Goal: Understand process/instructions: Learn how to perform a task or action

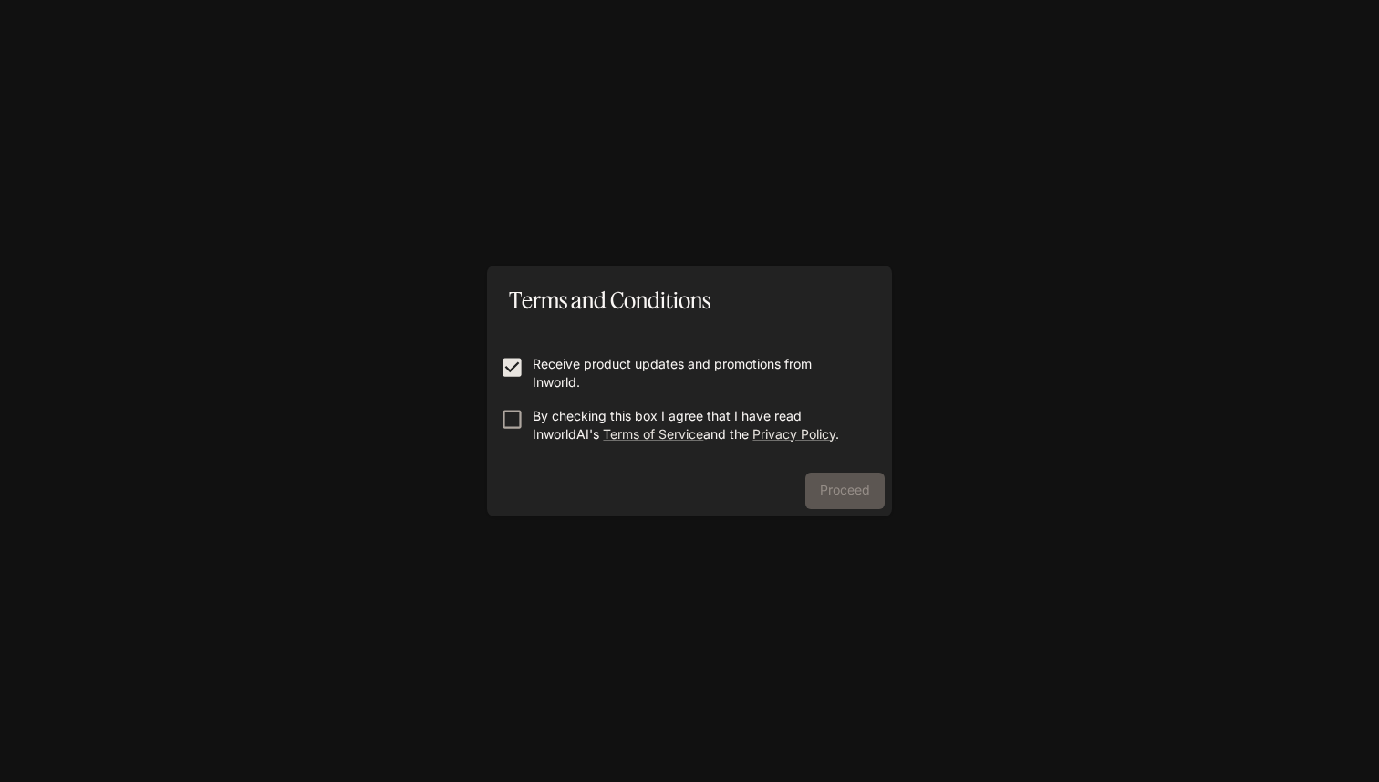
click at [515, 434] on label "By checking this box I agree that I have read InworldAI's Terms of Service and …" at bounding box center [677, 425] width 371 height 36
click at [840, 490] on button "Proceed" at bounding box center [844, 490] width 79 height 36
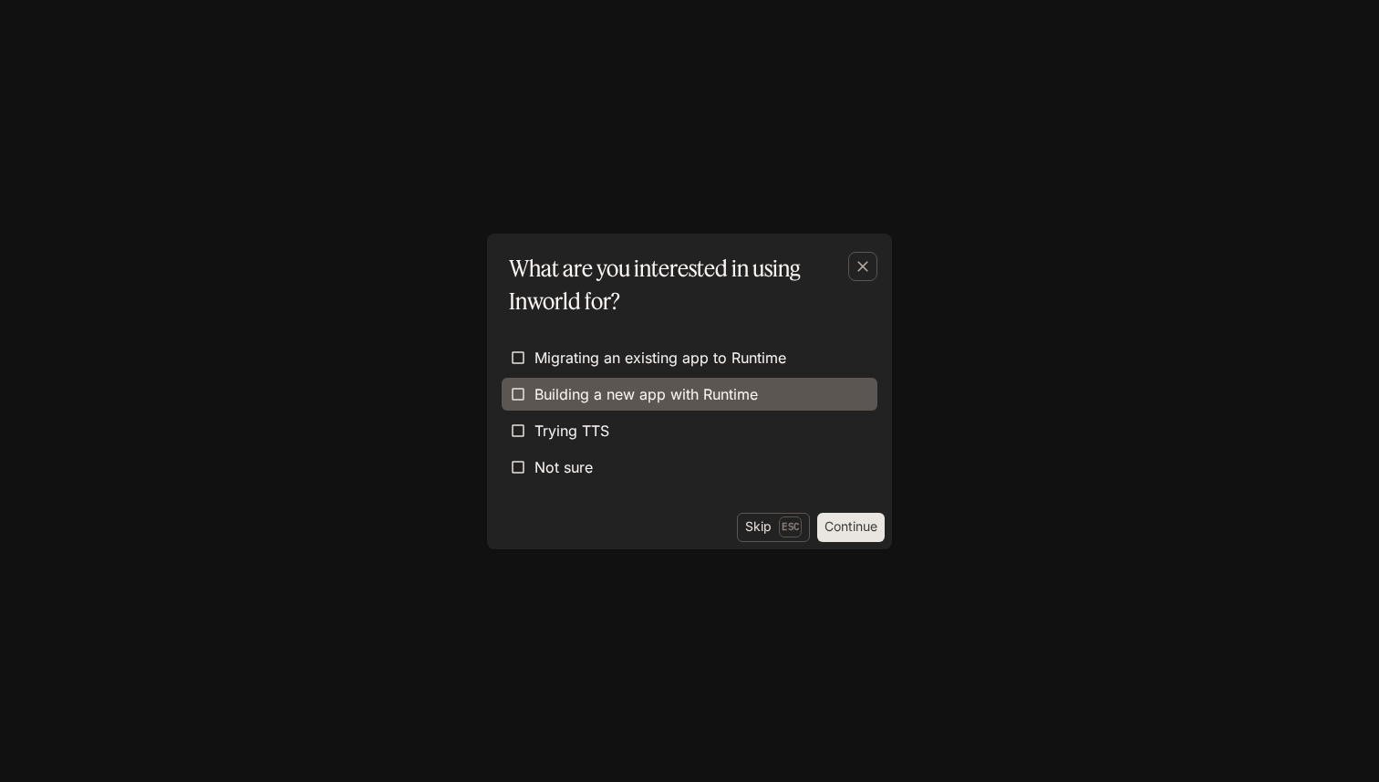
click at [604, 397] on span "Building a new app with Runtime" at bounding box center [645, 394] width 223 height 22
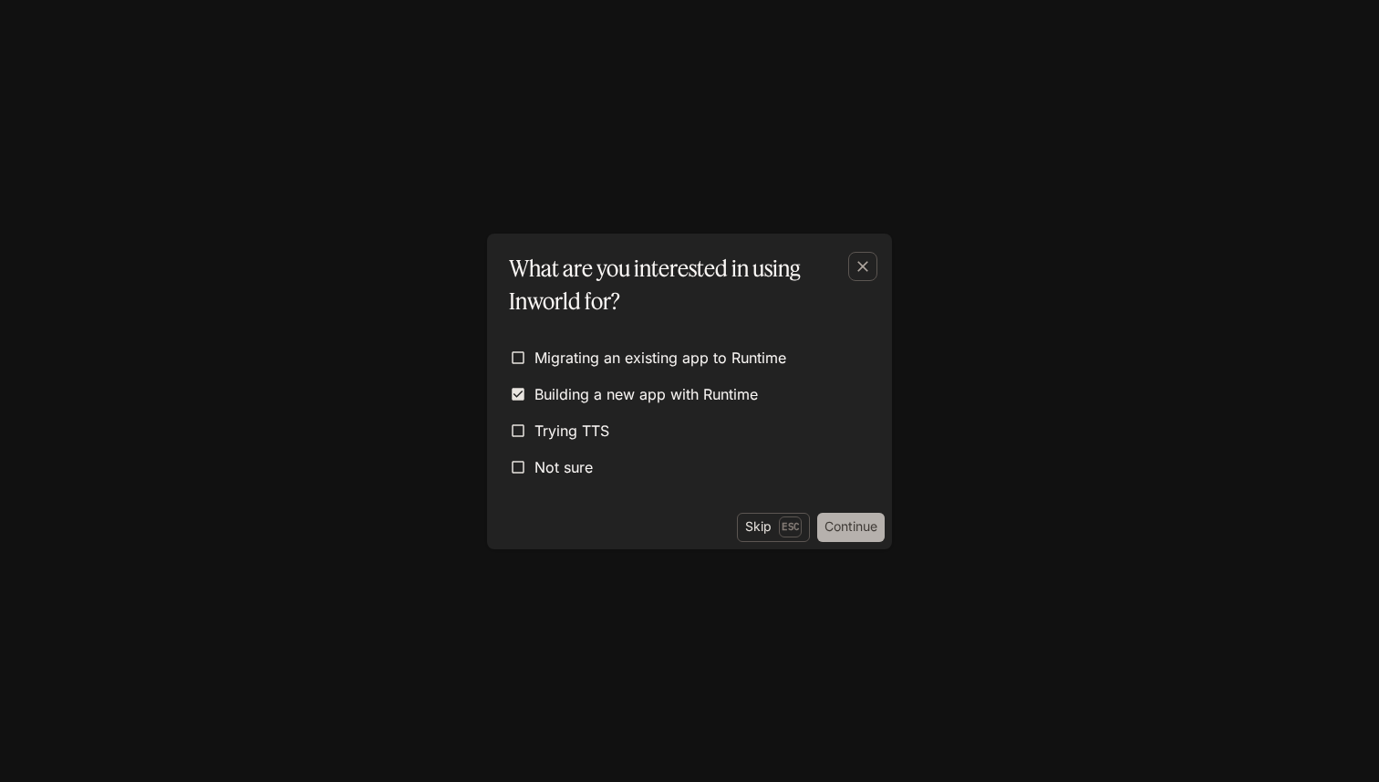
click at [840, 527] on button "Continue" at bounding box center [850, 527] width 67 height 29
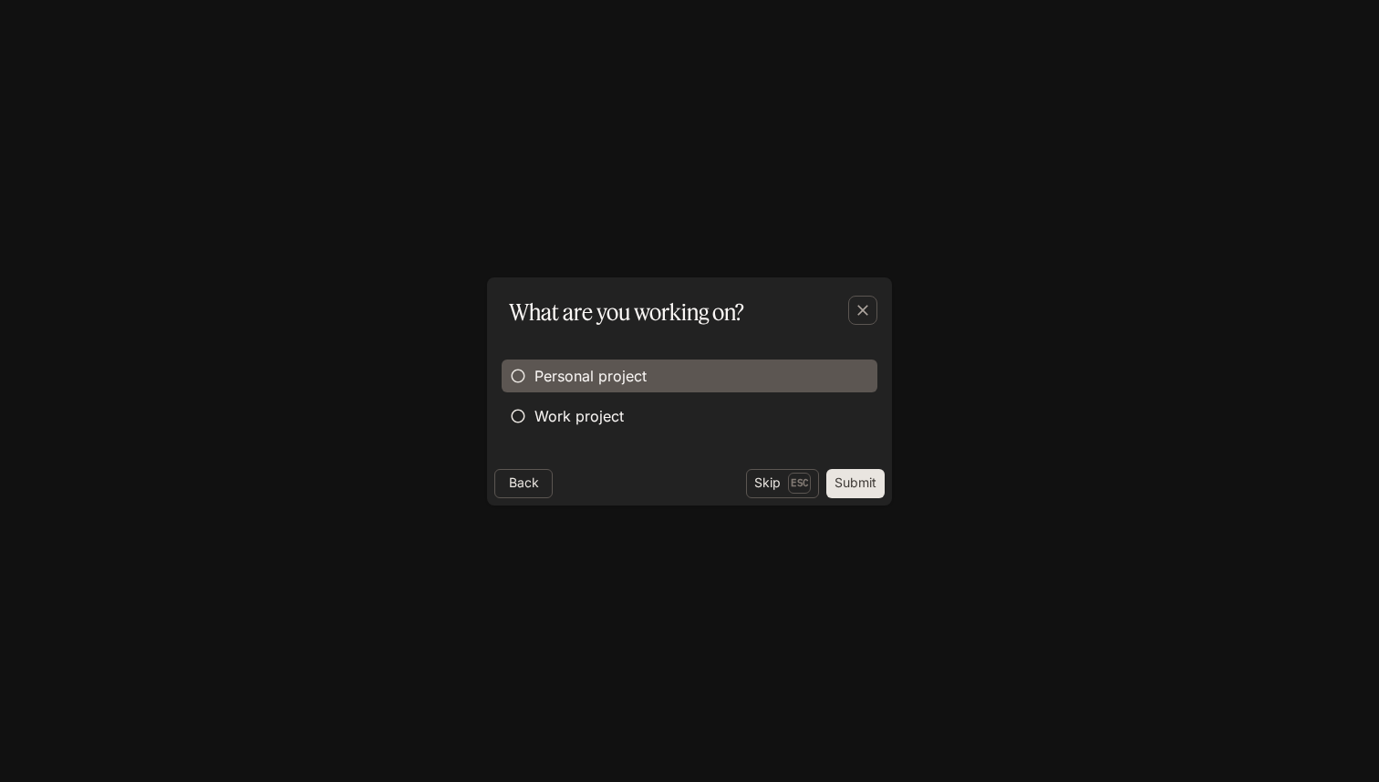
click at [616, 370] on span "Personal project" at bounding box center [590, 376] width 112 height 22
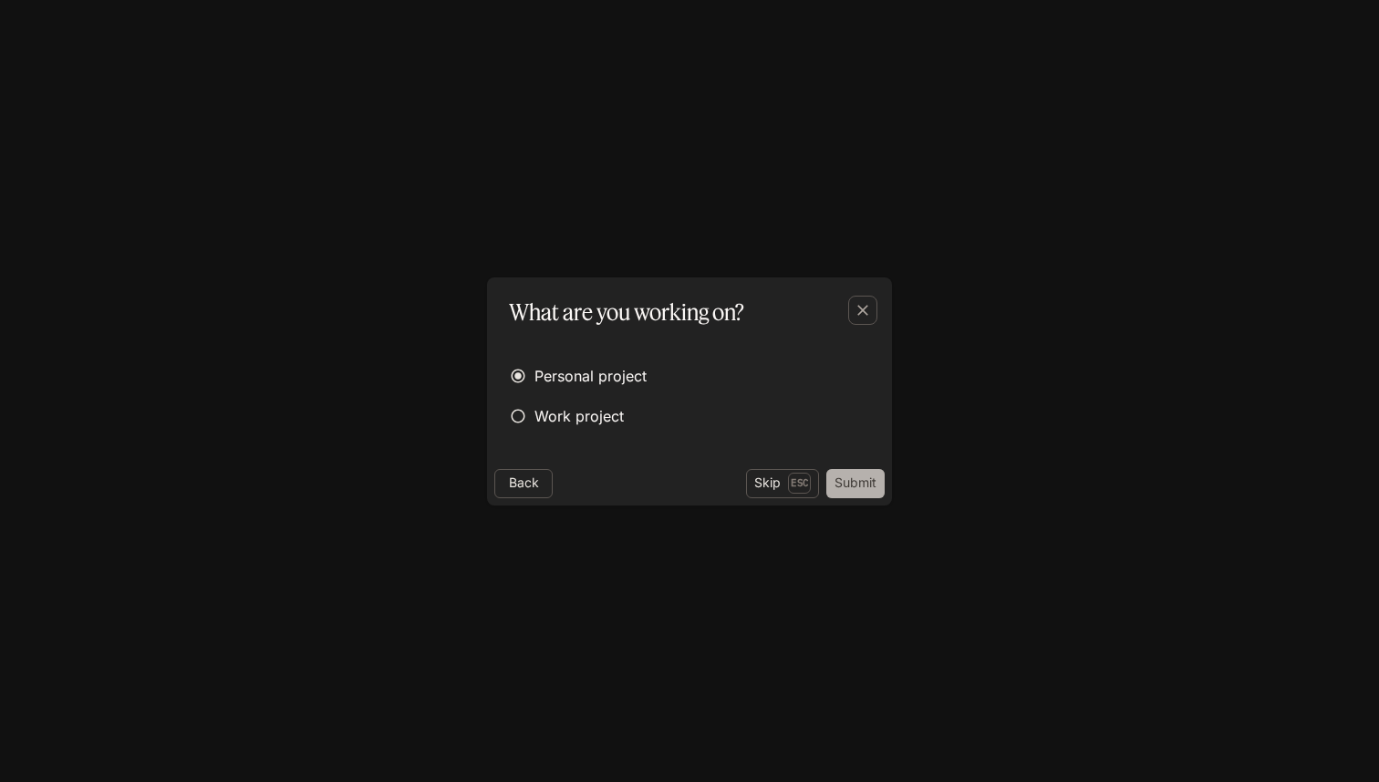
click at [852, 488] on button "Submit" at bounding box center [855, 483] width 58 height 29
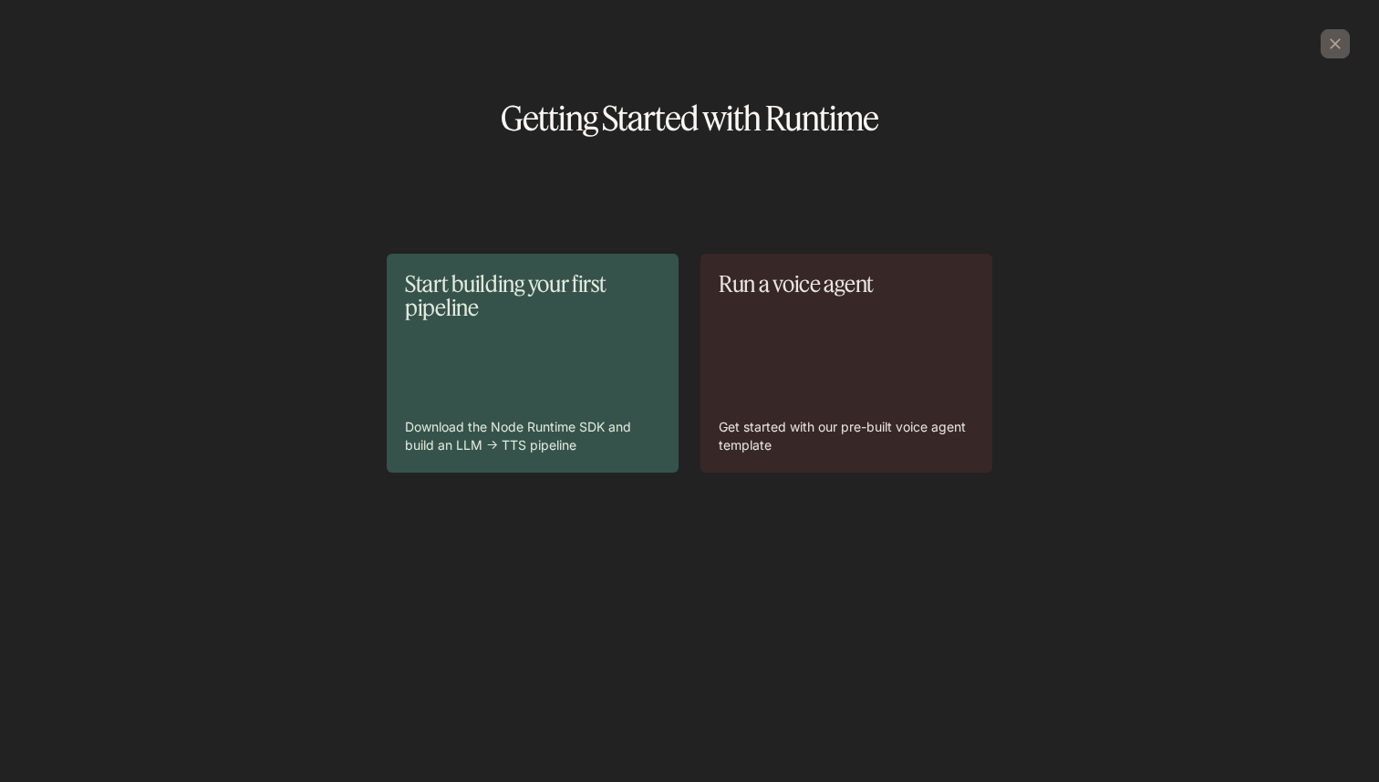
click at [493, 356] on div "Start building your first pipeline Download the Node Runtime SDK and build an L…" at bounding box center [532, 363] width 255 height 182
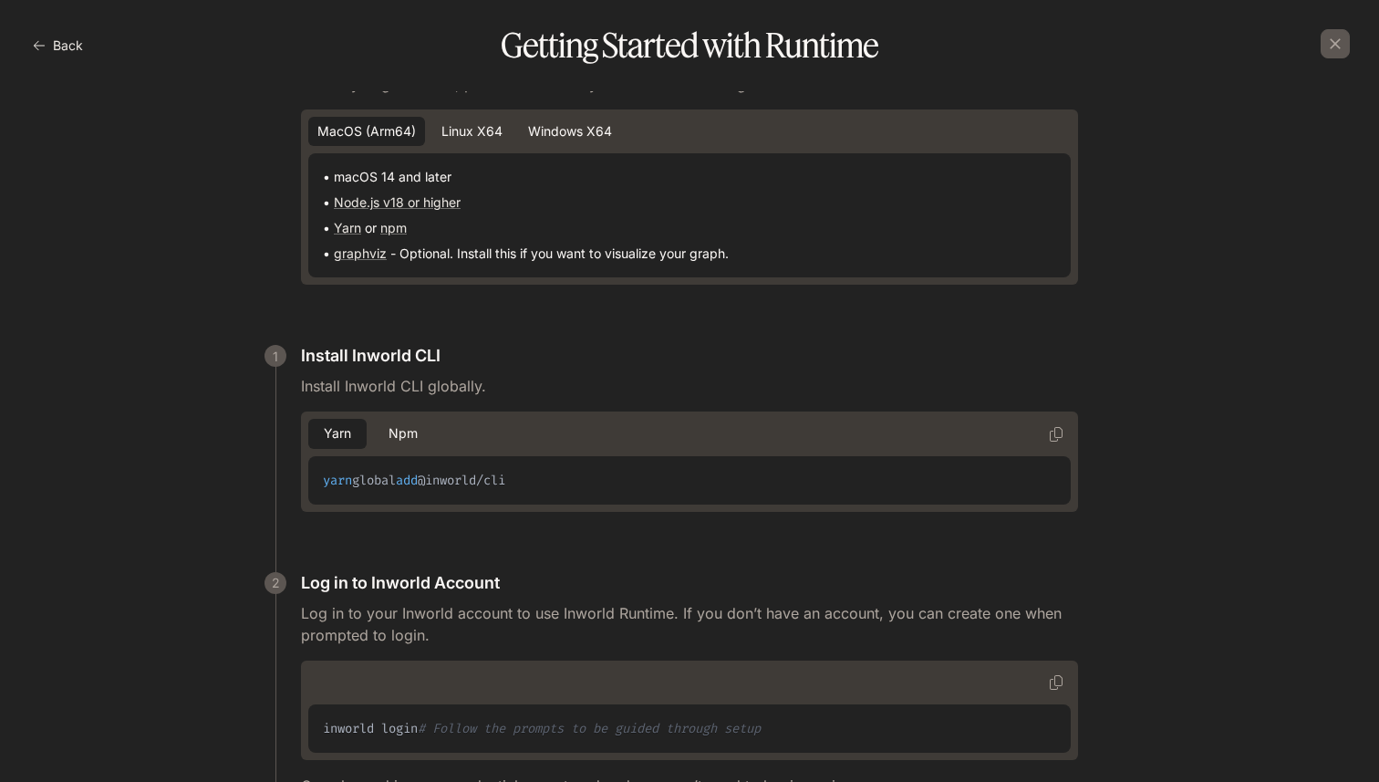
scroll to position [191, 0]
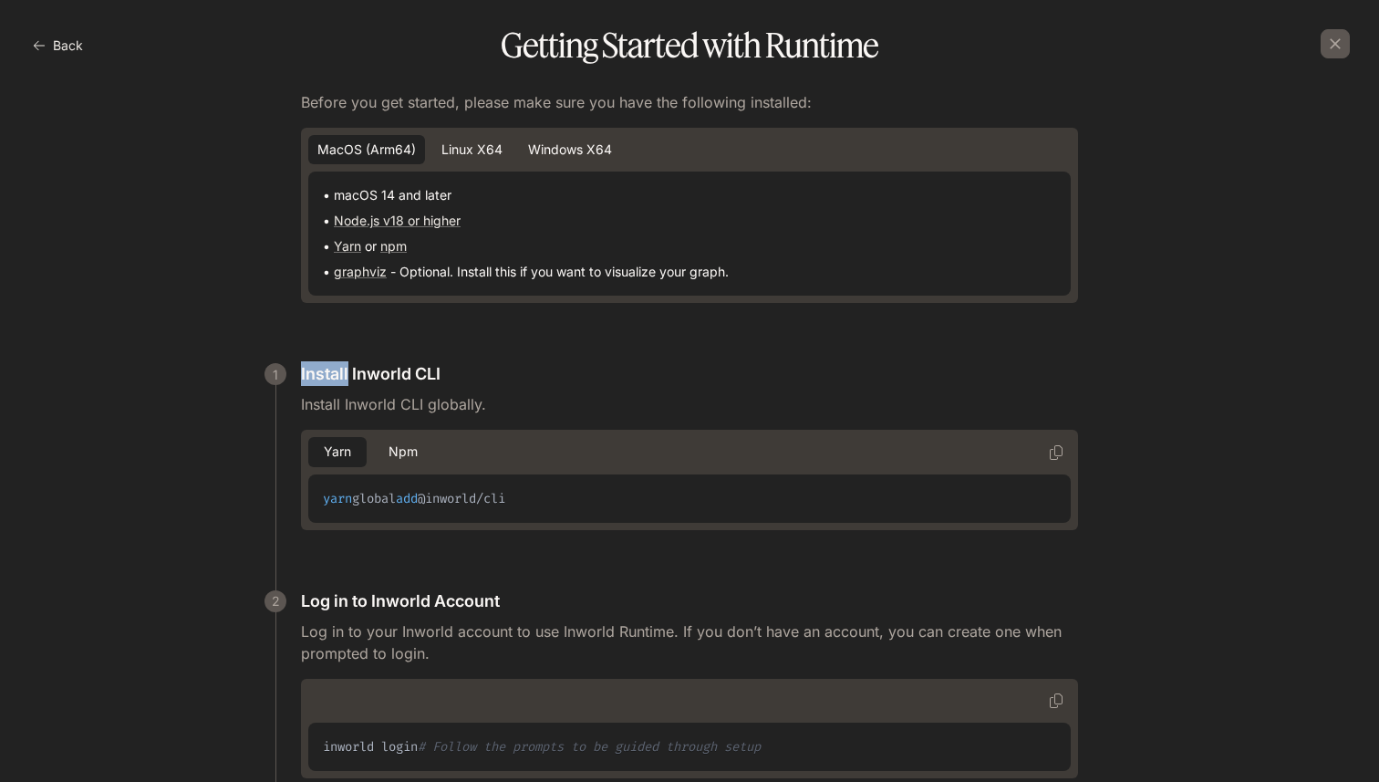
scroll to position [182, 0]
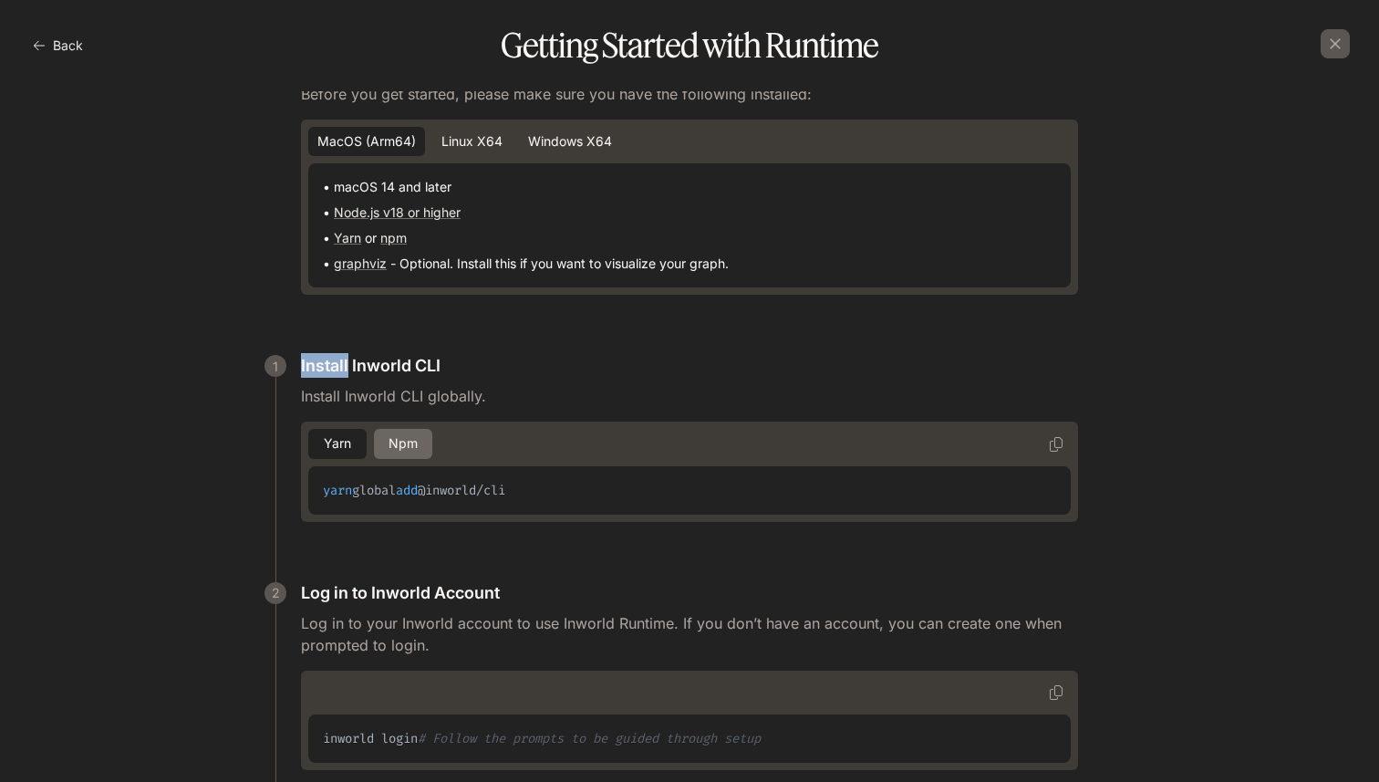
click at [399, 446] on button "npm" at bounding box center [403, 444] width 58 height 30
click at [336, 433] on button "Yarn" at bounding box center [337, 444] width 58 height 30
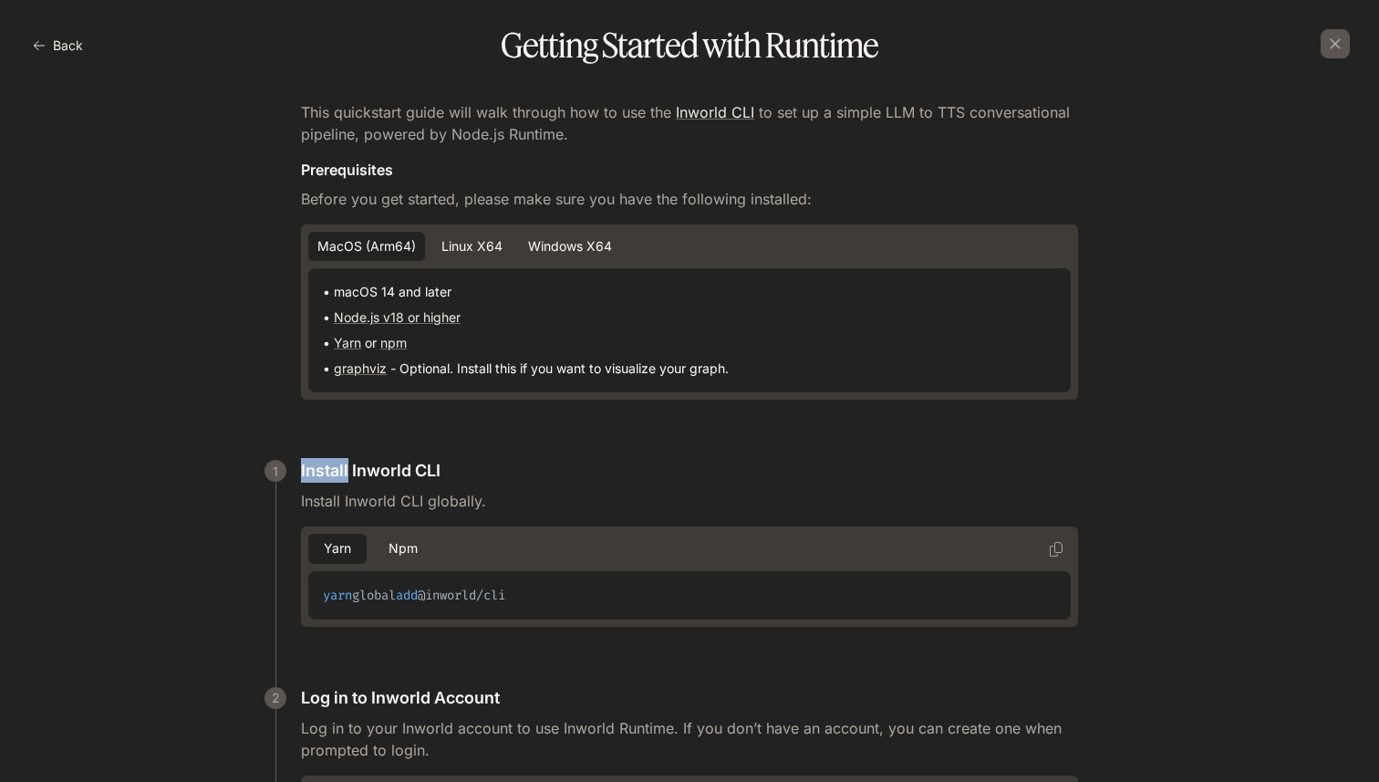
scroll to position [83, 0]
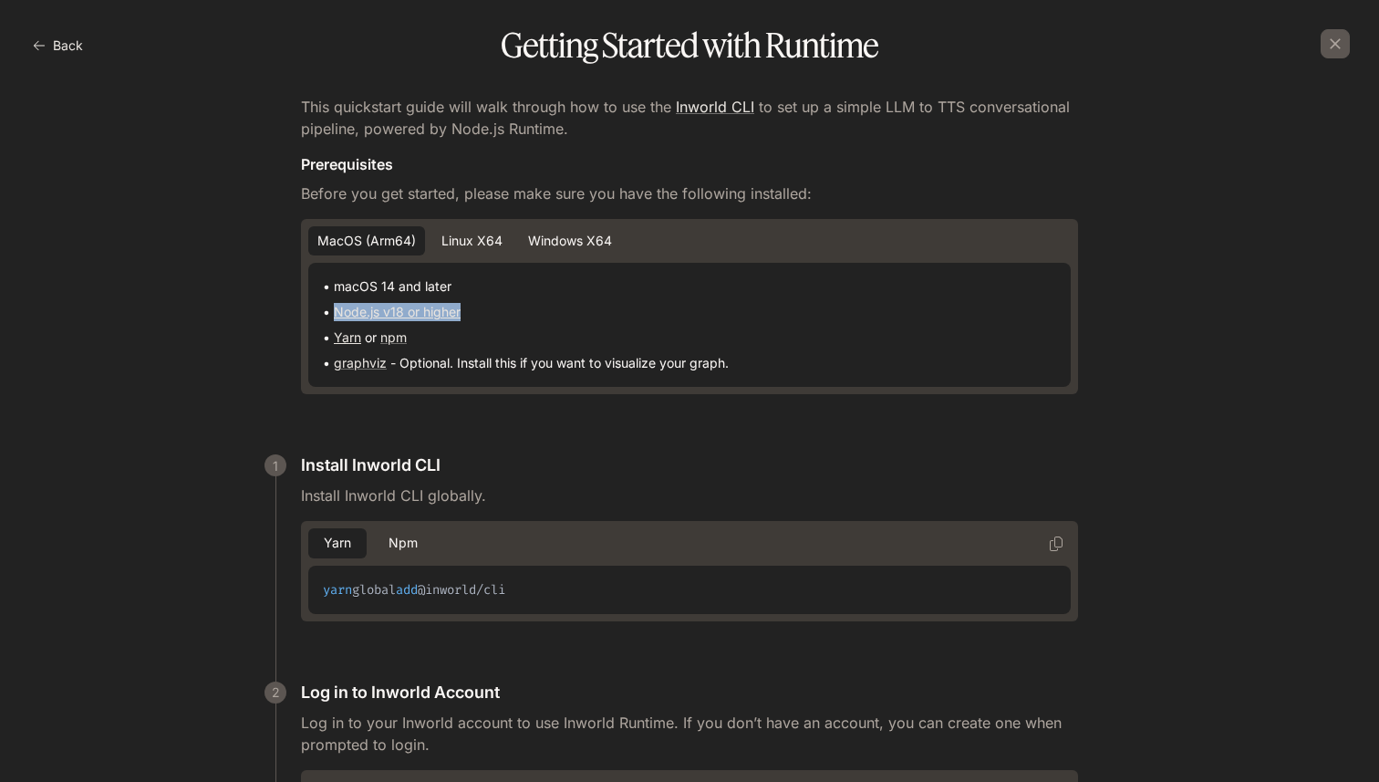
click at [338, 337] on link "Yarn" at bounding box center [347, 337] width 27 height 16
click at [533, 160] on h5 "Prerequisites" at bounding box center [689, 164] width 777 height 20
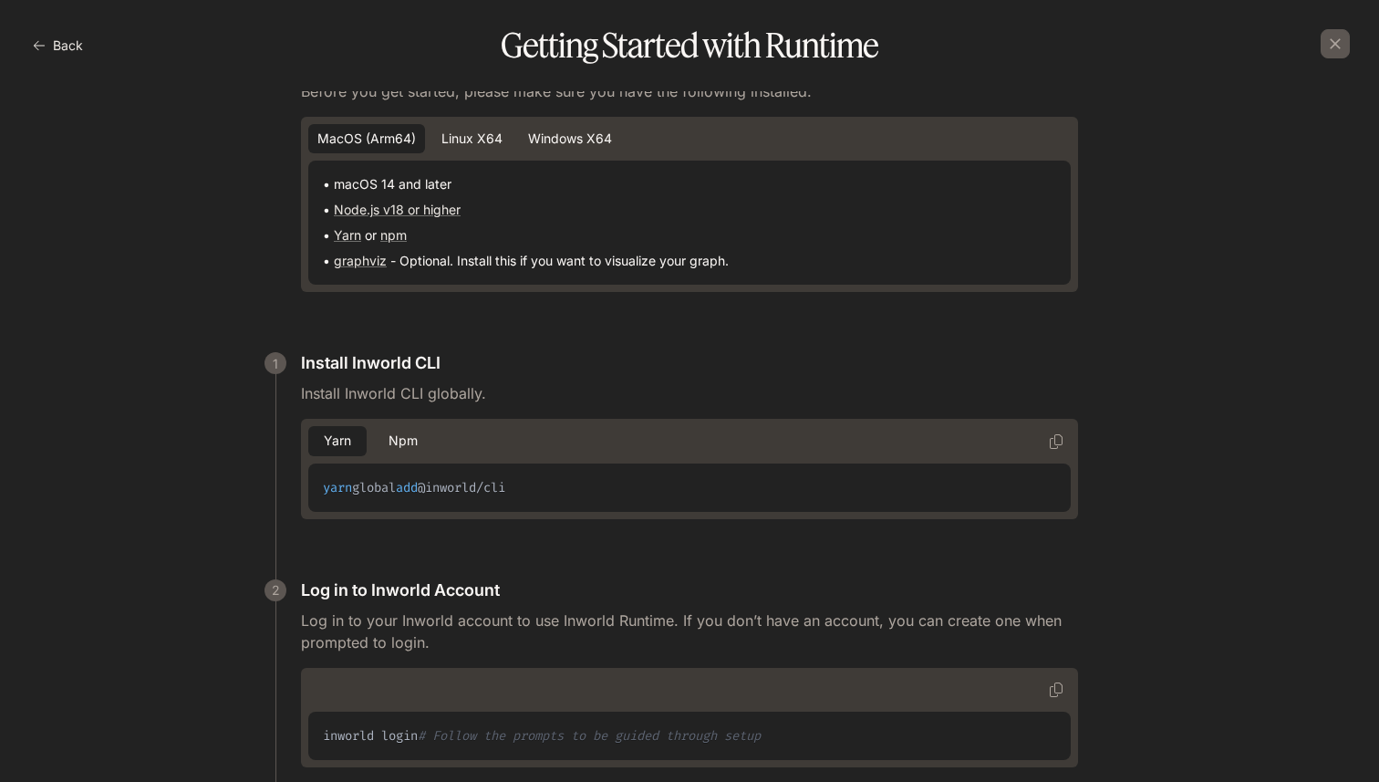
scroll to position [155, 0]
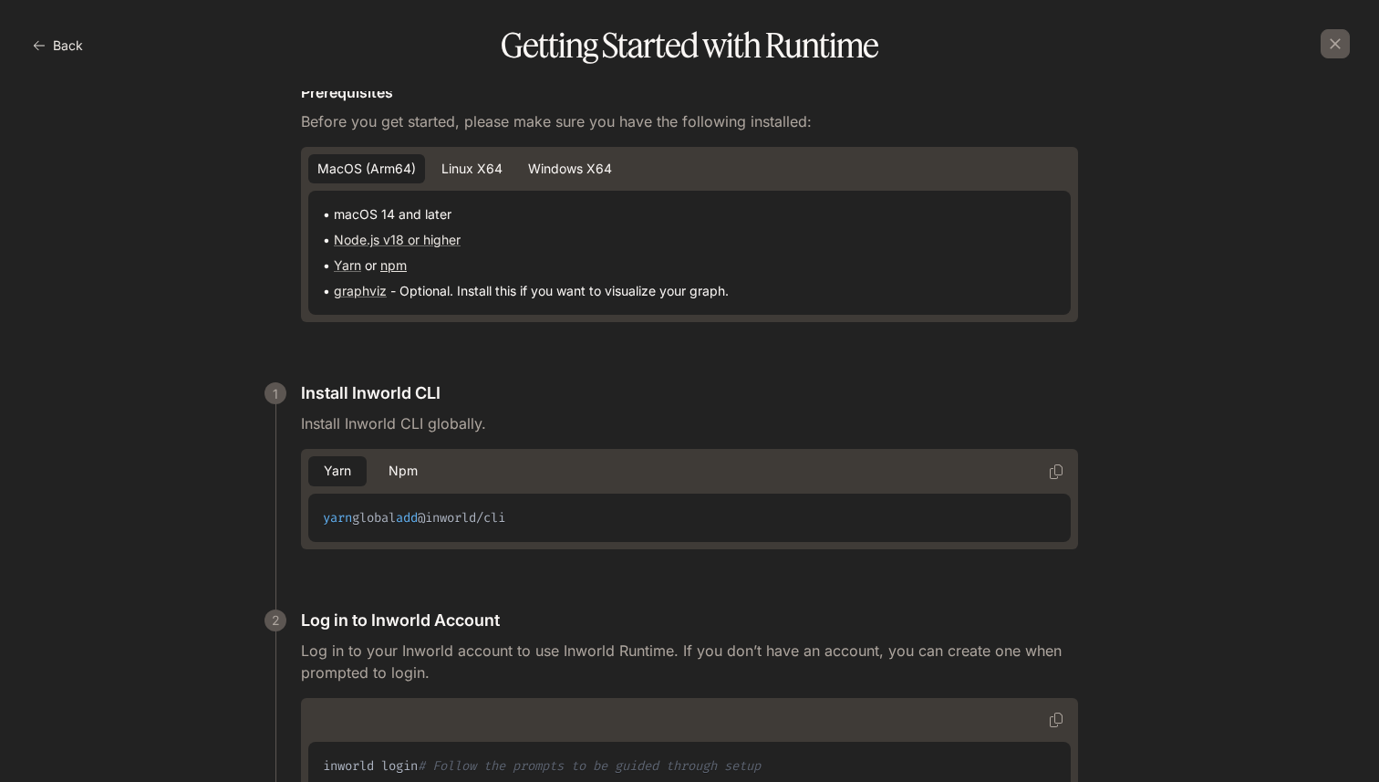
click at [386, 267] on link "npm" at bounding box center [393, 265] width 26 height 16
